Goal: Transaction & Acquisition: Purchase product/service

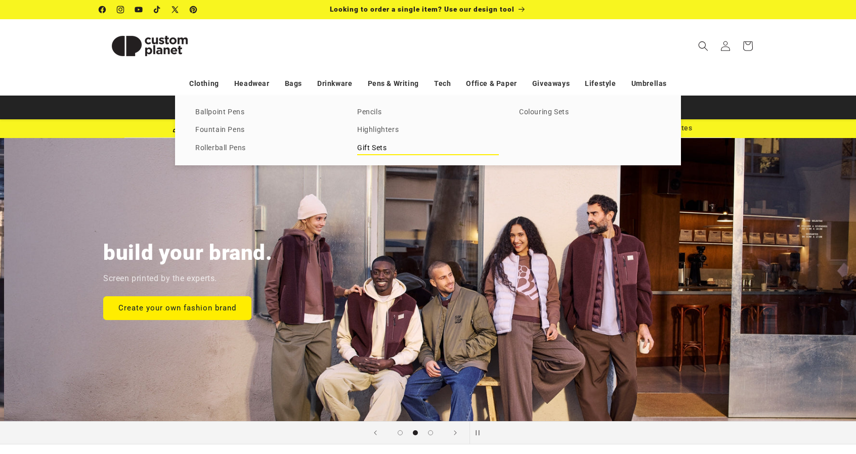
scroll to position [0, 856]
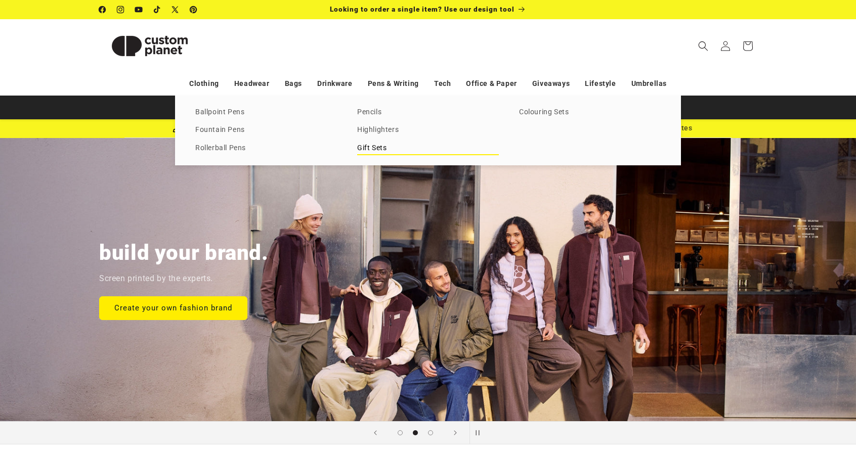
click at [375, 149] on link "Gift Sets" at bounding box center [428, 149] width 142 height 14
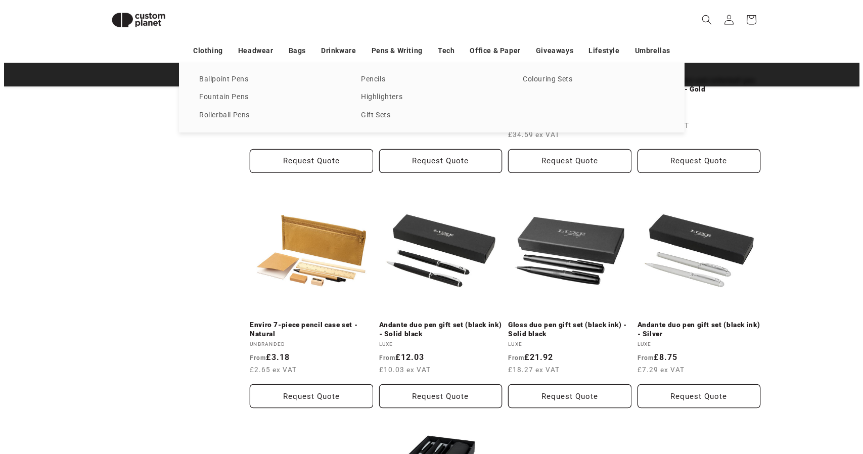
scroll to position [745, 0]
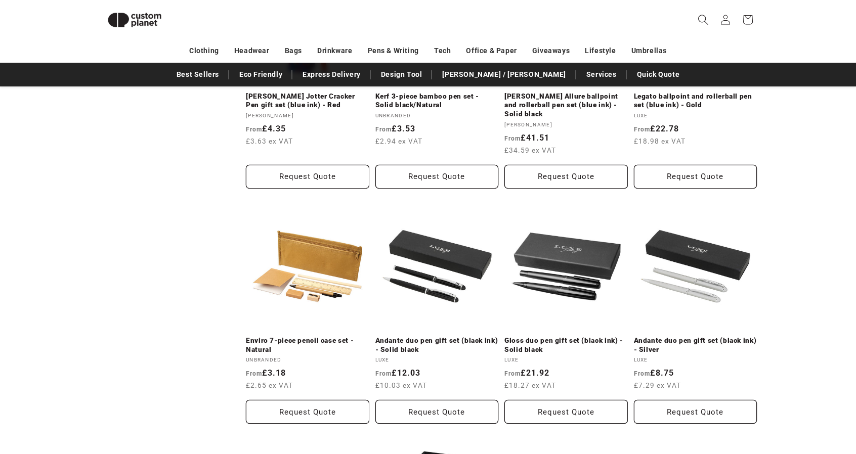
click at [701, 16] on icon "Search" at bounding box center [702, 19] width 11 height 11
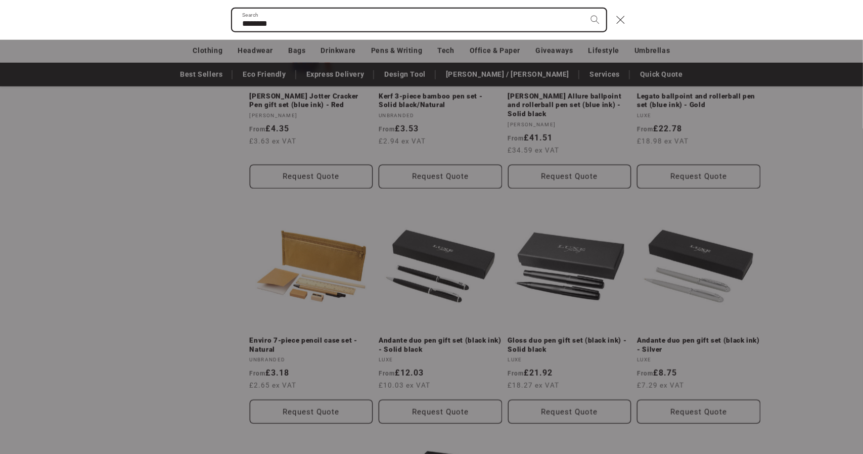
type input "********"
click at [584, 9] on button "Search" at bounding box center [595, 20] width 22 height 22
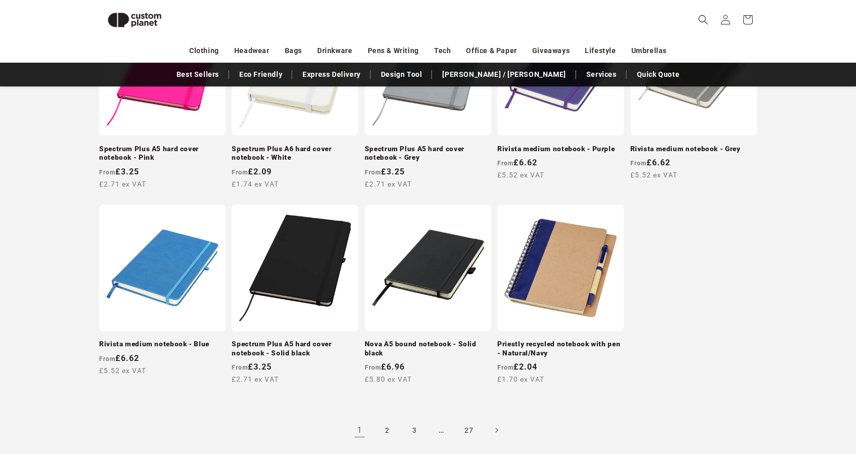
scroll to position [843, 0]
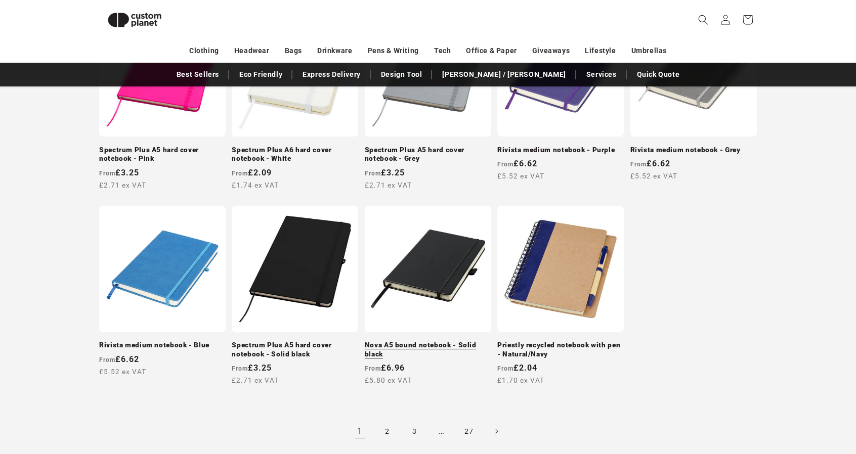
click at [427, 341] on link "Nova A5 bound notebook - Solid black" at bounding box center [428, 350] width 126 height 18
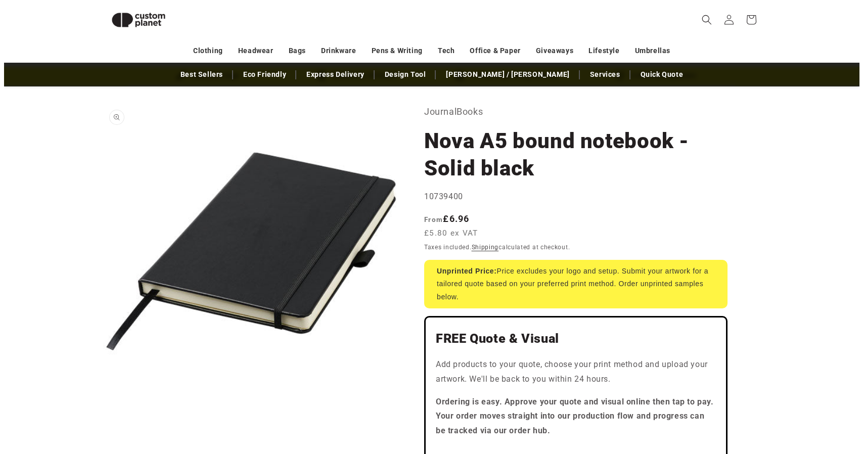
scroll to position [37, 0]
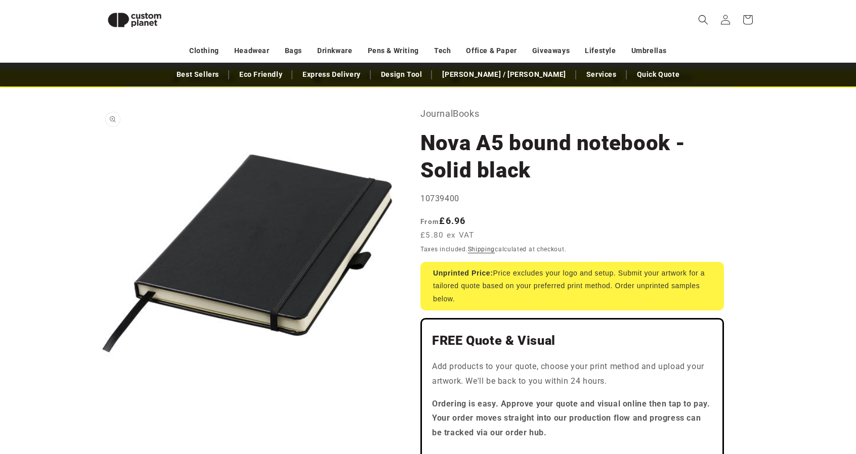
click at [99, 402] on button "Open media 1 in modal" at bounding box center [99, 402] width 0 height 0
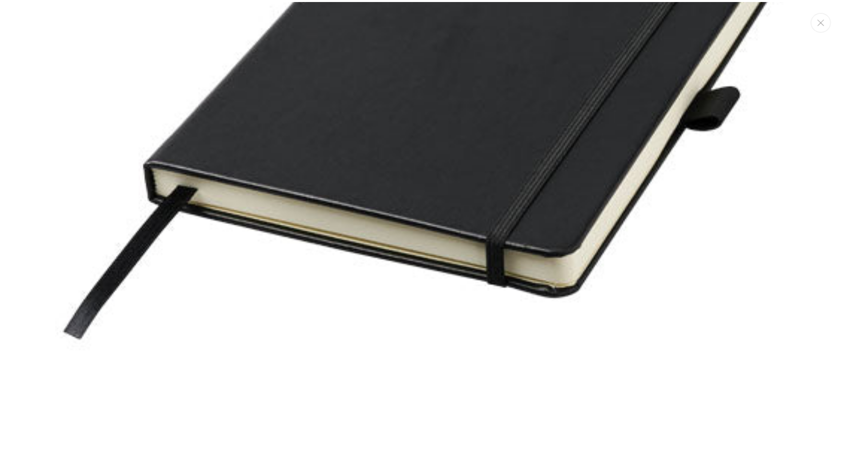
scroll to position [308, 0]
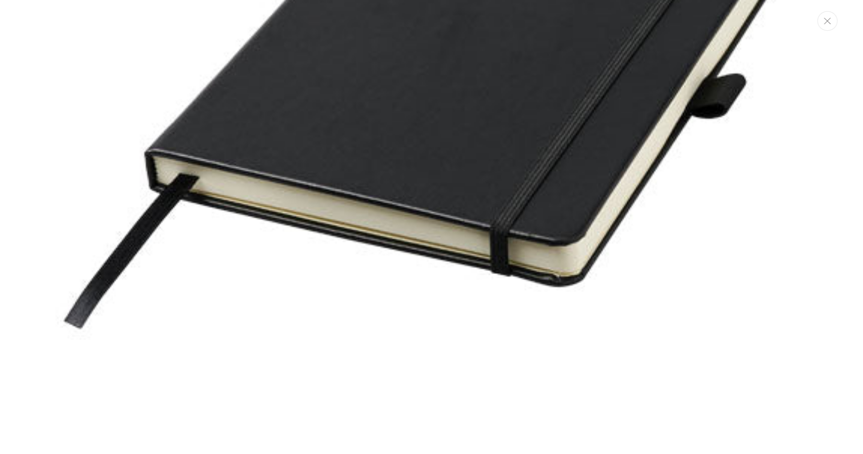
click at [830, 22] on icon "Close" at bounding box center [827, 21] width 7 height 7
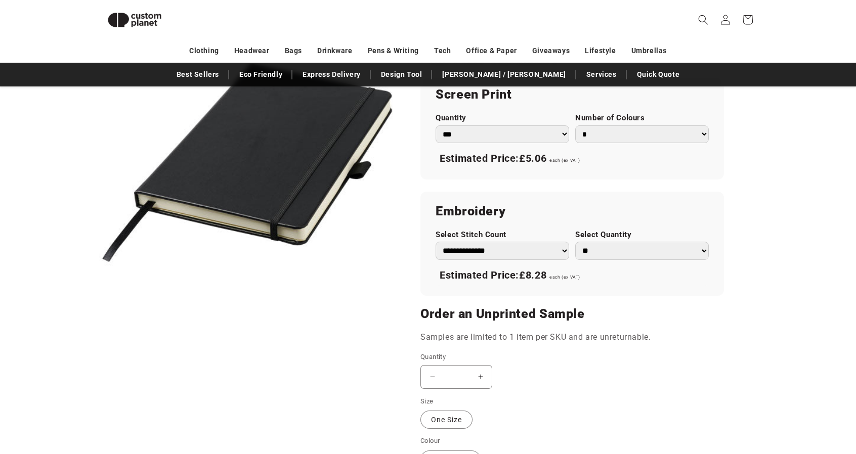
scroll to position [391, 0]
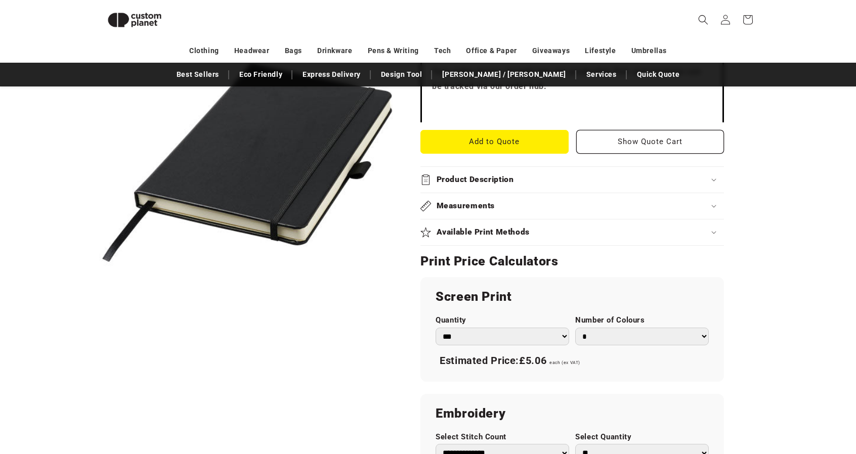
click at [465, 235] on h2 "Available Print Methods" at bounding box center [483, 232] width 94 height 11
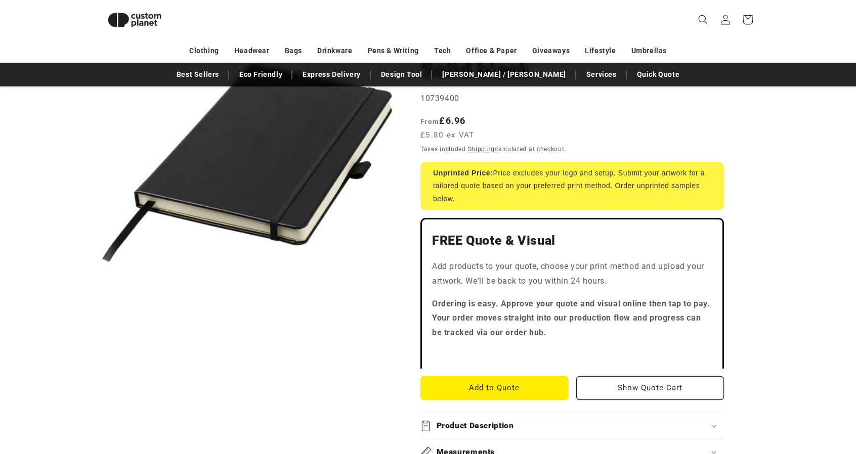
scroll to position [0, 0]
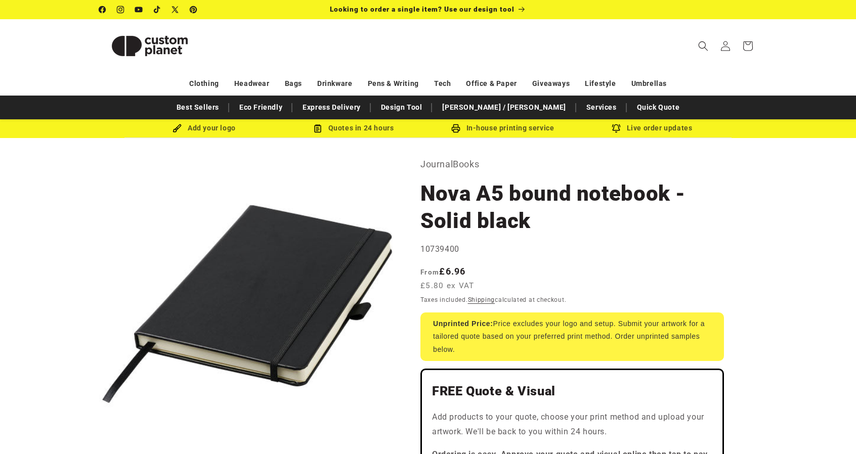
click at [221, 109] on link "Best Sellers" at bounding box center [197, 108] width 53 height 18
